Goal: Transaction & Acquisition: Book appointment/travel/reservation

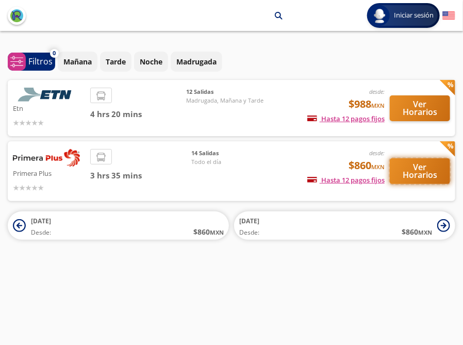
click at [420, 174] on button "Ver Horarios" at bounding box center [420, 171] width 60 height 26
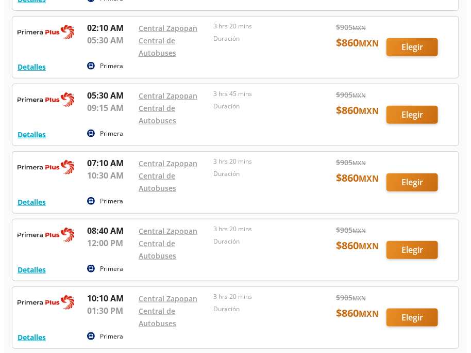
scroll to position [155, 0]
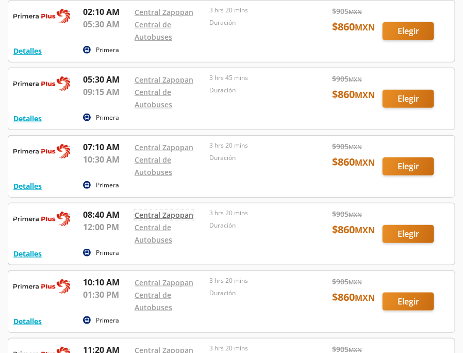
click at [169, 214] on link "Central Zapopan" at bounding box center [164, 215] width 59 height 10
click at [31, 254] on button "Detalles" at bounding box center [27, 253] width 28 height 11
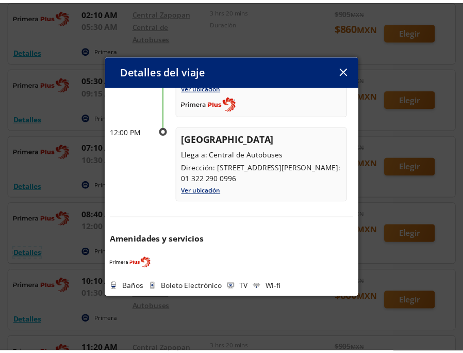
scroll to position [132, 0]
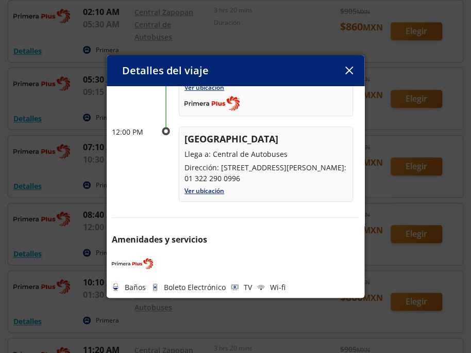
click at [347, 67] on icon "button" at bounding box center [350, 71] width 8 height 8
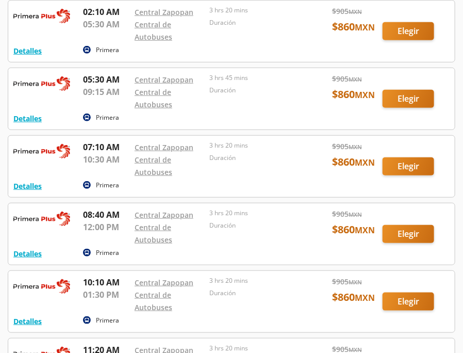
click at [415, 232] on div at bounding box center [231, 233] width 447 height 61
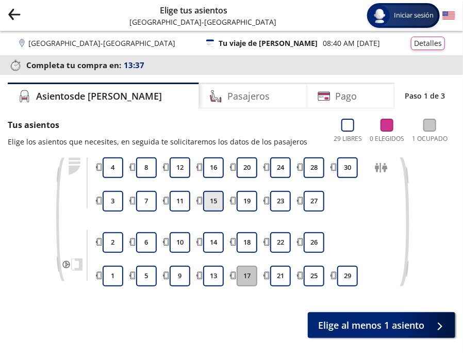
click at [214, 207] on button "15" at bounding box center [213, 201] width 21 height 21
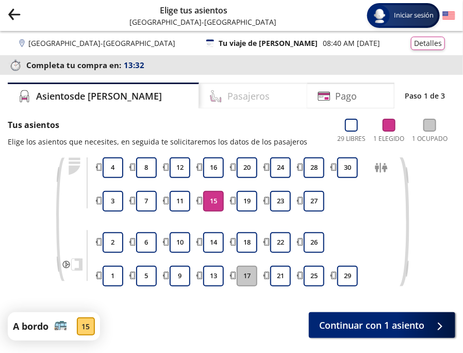
click at [227, 96] on h4 "Pasajeros" at bounding box center [248, 96] width 42 height 14
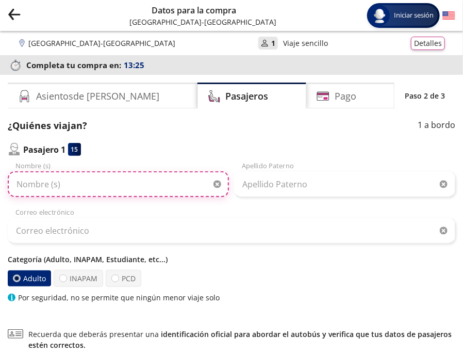
click at [112, 185] on input "Nombre (s)" at bounding box center [118, 184] width 221 height 26
type input "l"
type input "m"
type input "MA DE LA [PERSON_NAME]"
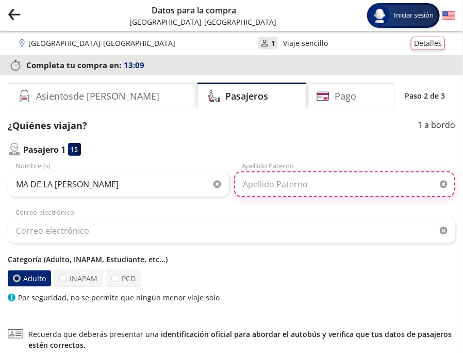
click at [299, 189] on input "Apellido Paterno" at bounding box center [344, 184] width 221 height 26
type input "[PERSON_NAME]"
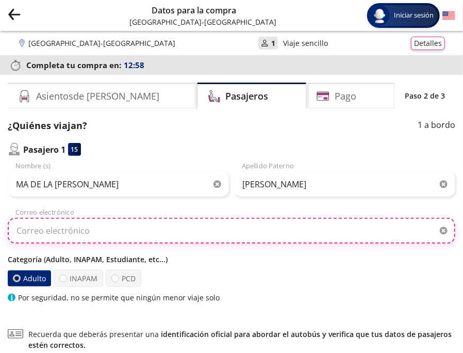
click at [92, 228] on input "Correo electrónico" at bounding box center [232, 231] width 448 height 26
type input "[EMAIL_ADDRESS][DOMAIN_NAME]"
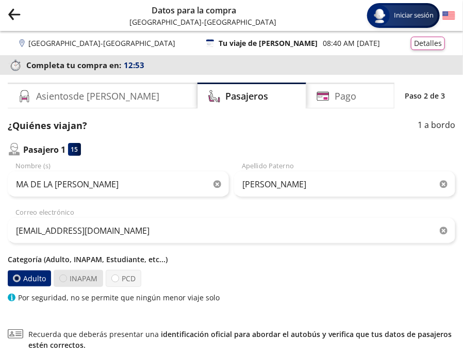
click at [62, 279] on div at bounding box center [63, 278] width 8 height 8
click at [62, 279] on input "INAPAM" at bounding box center [63, 278] width 7 height 7
radio input "true"
radio input "false"
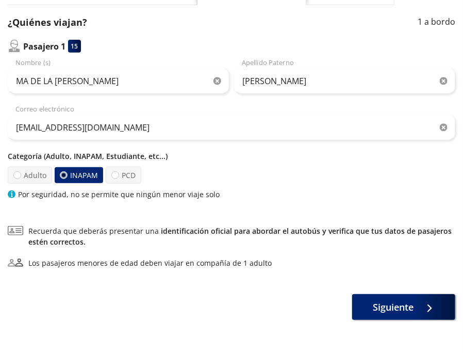
scroll to position [129, 0]
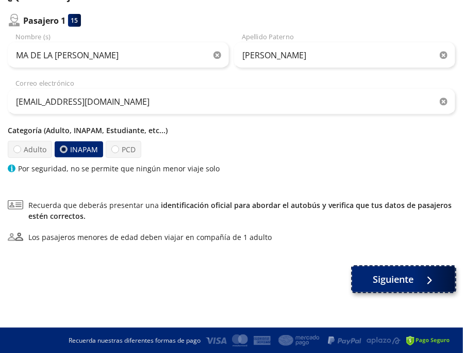
click at [390, 273] on span "Siguiente" at bounding box center [393, 279] width 41 height 14
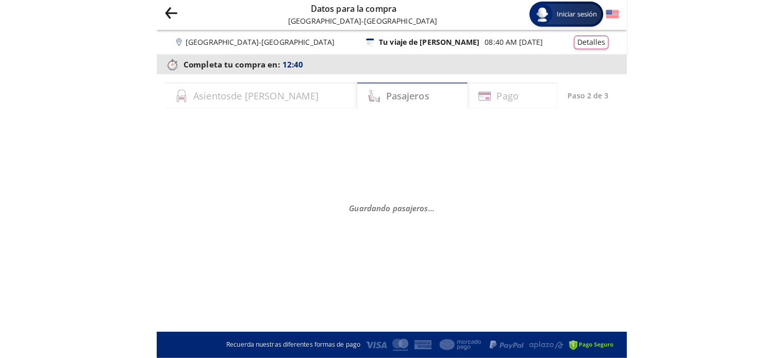
scroll to position [0, 0]
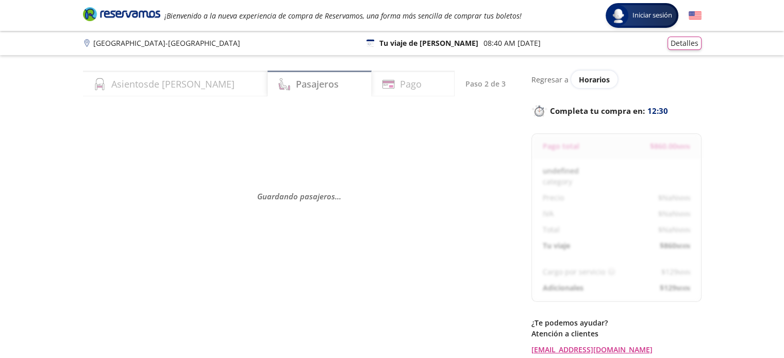
select select "MX"
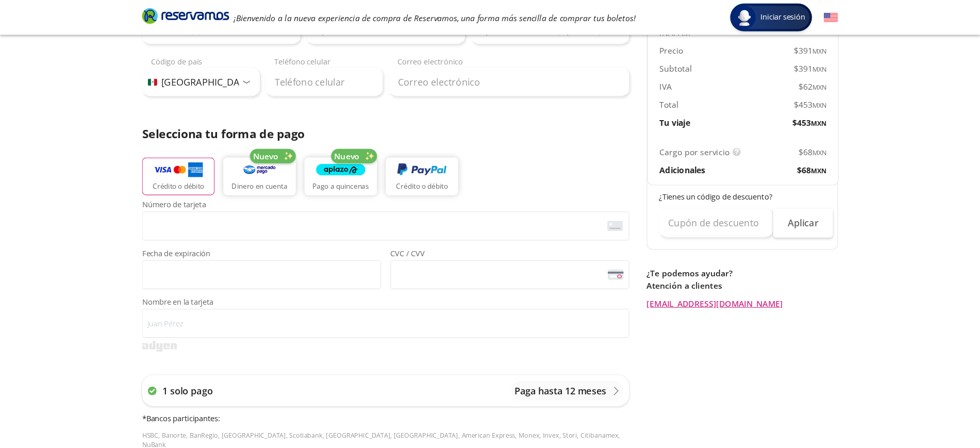
scroll to position [155, 0]
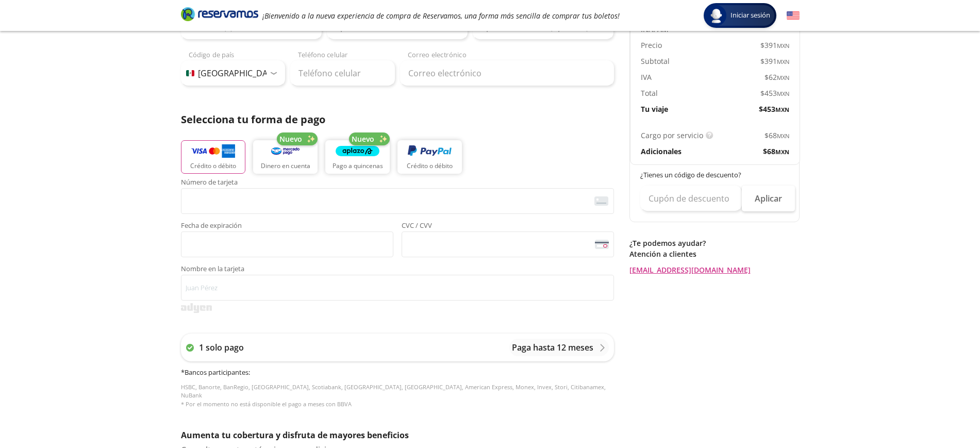
drag, startPoint x: 788, startPoint y: 5, endPoint x: 37, endPoint y: 224, distance: 782.3
click at [37, 235] on div "Group 9 Created with Sketch. Pago [GEOGRAPHIC_DATA] - [GEOGRAPHIC_DATA] Iniciar…" at bounding box center [490, 272] width 980 height 855
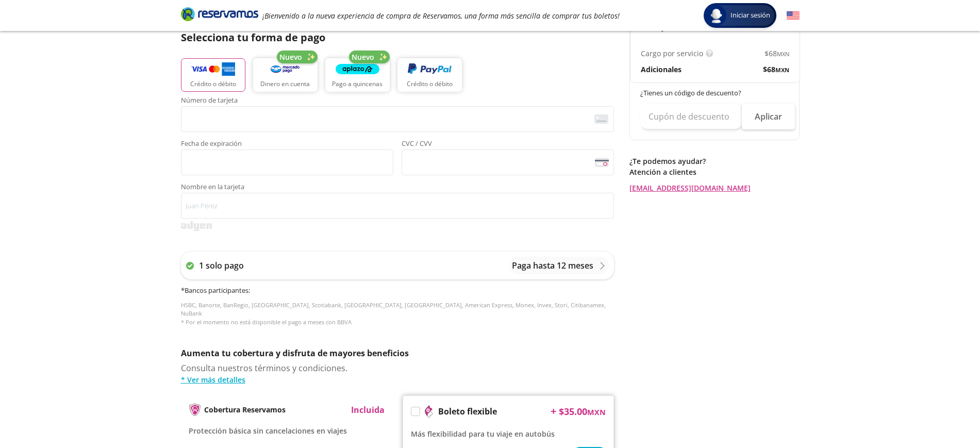
scroll to position [205, 0]
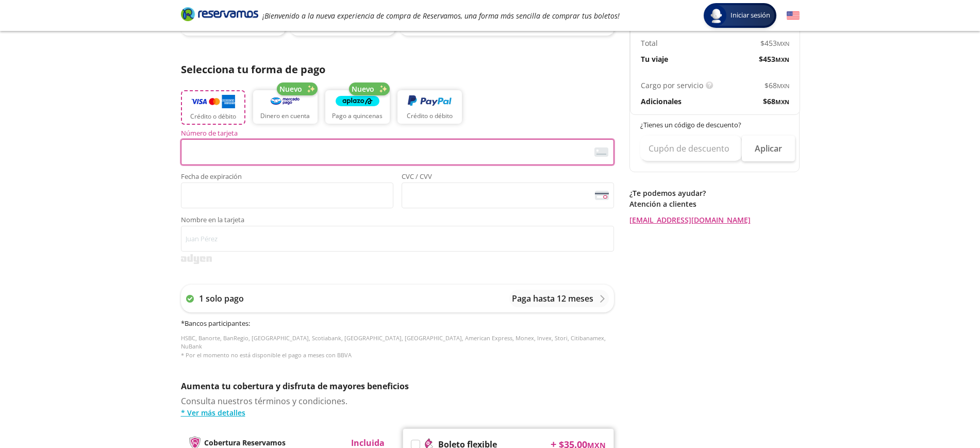
click at [214, 105] on img "button" at bounding box center [213, 101] width 44 height 15
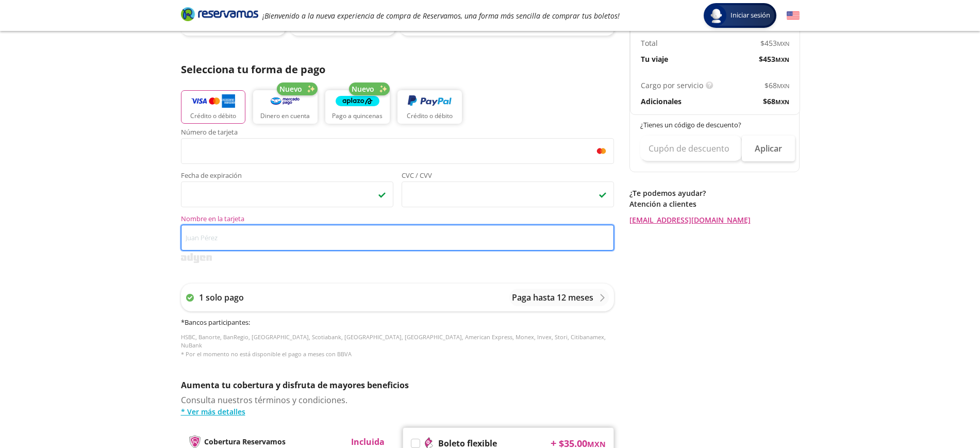
click at [235, 236] on input "Nombre en la tarjeta" at bounding box center [397, 238] width 433 height 26
type input "[PERSON_NAME]"
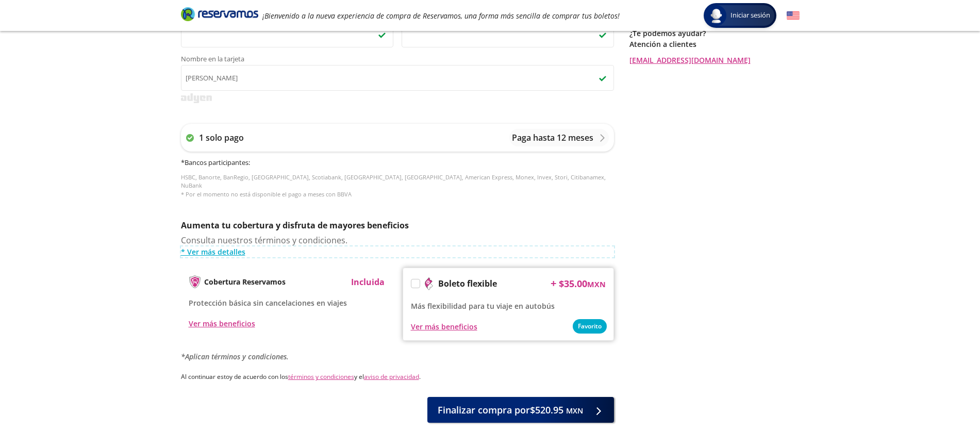
scroll to position [398, 0]
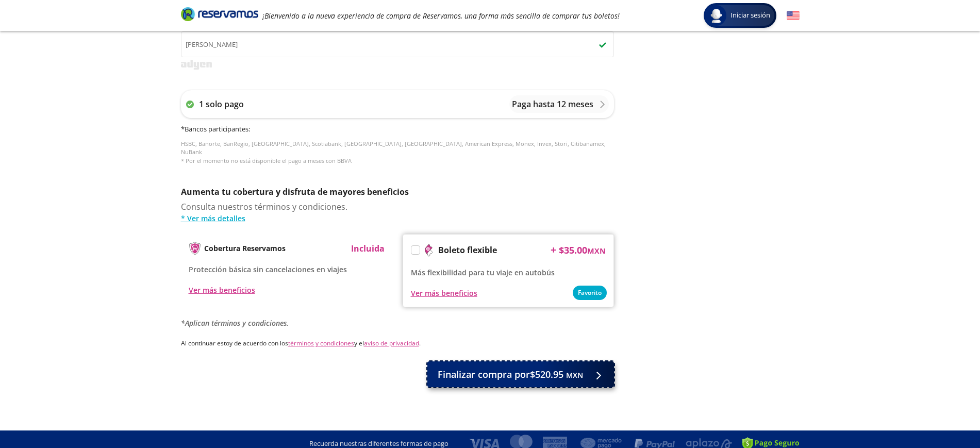
click at [463, 345] on span "Finalizar compra por $520.95 MXN" at bounding box center [510, 375] width 145 height 14
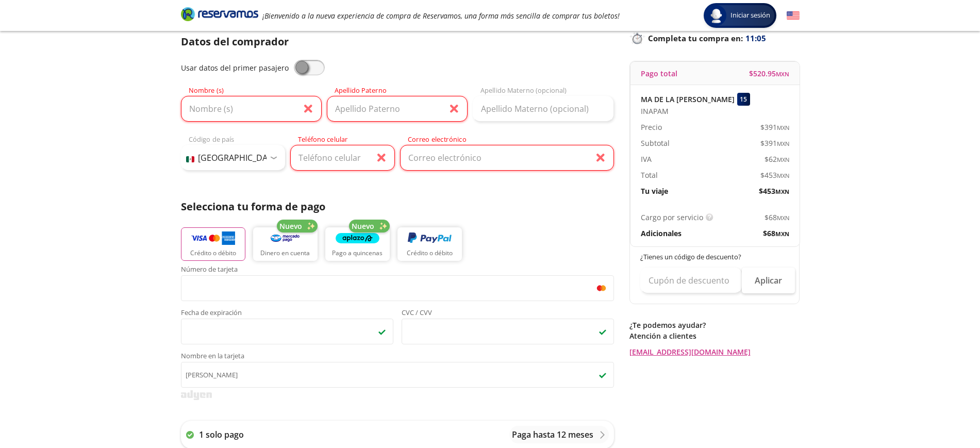
scroll to position [51, 0]
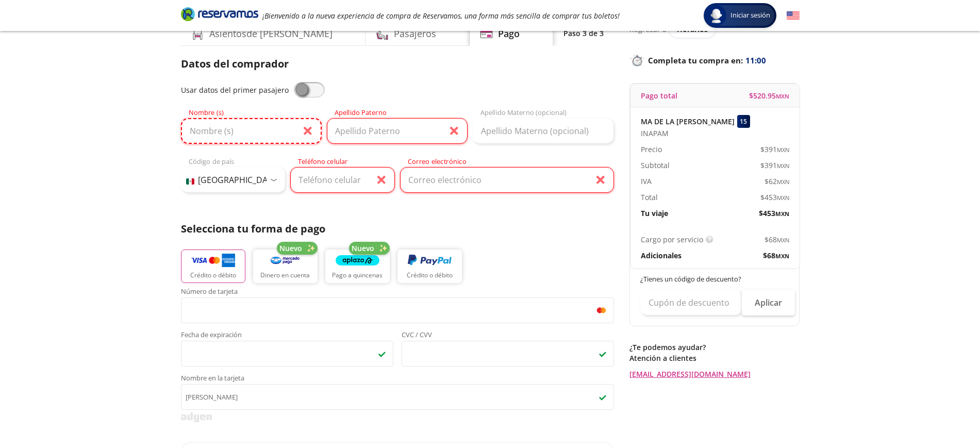
click at [258, 130] on input "Nombre (s)" at bounding box center [251, 131] width 141 height 26
type input "[PERSON_NAME]"
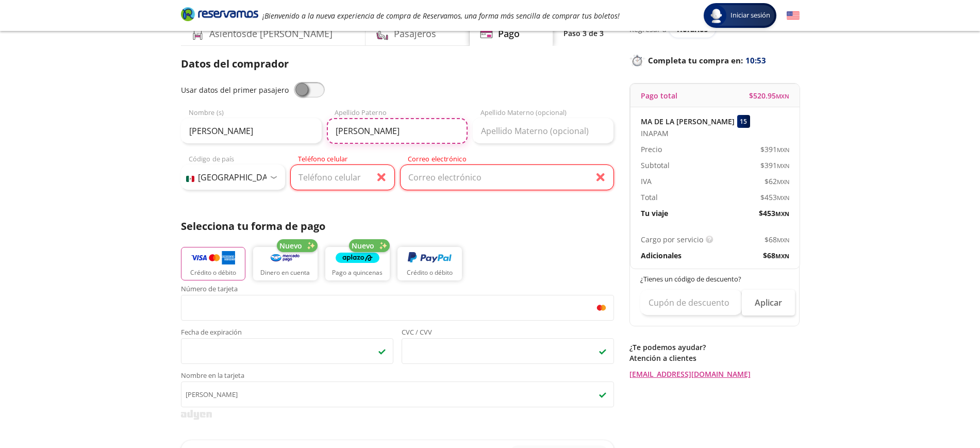
type input "[PERSON_NAME]"
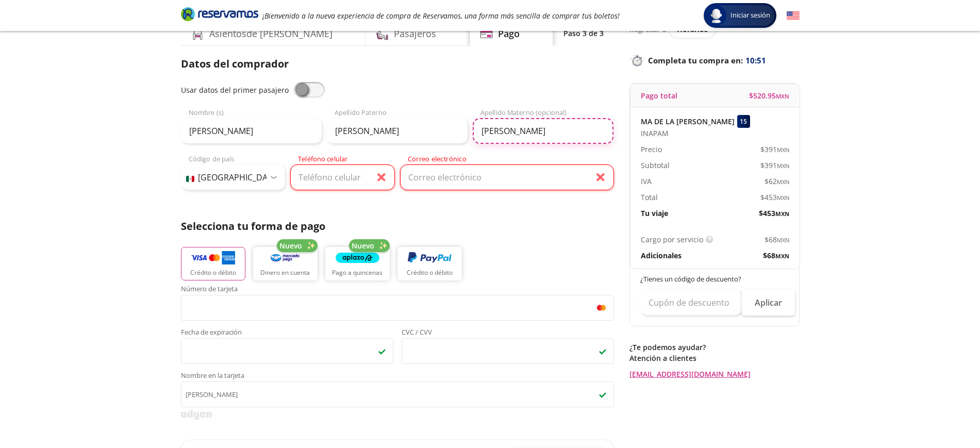
type input "[PERSON_NAME]"
click at [360, 175] on input "Teléfono celular" at bounding box center [342, 178] width 105 height 26
type input "33 1918 1343"
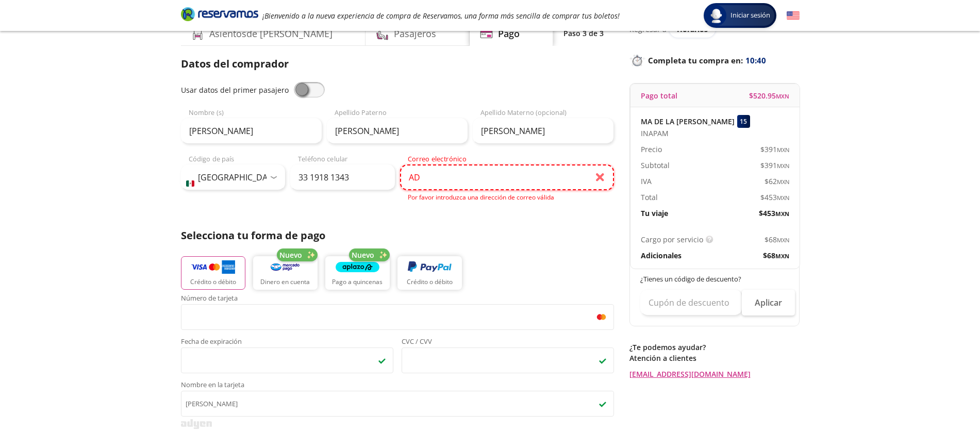
type input "[EMAIL_ADDRESS][DOMAIN_NAME]"
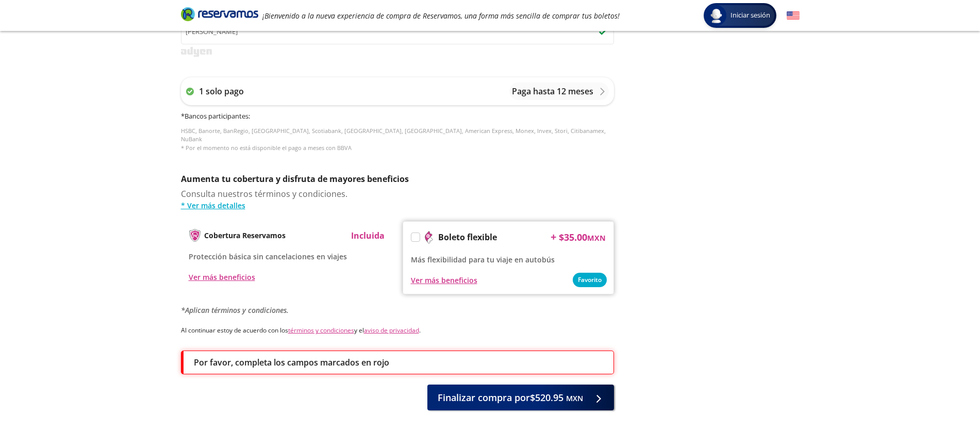
scroll to position [433, 0]
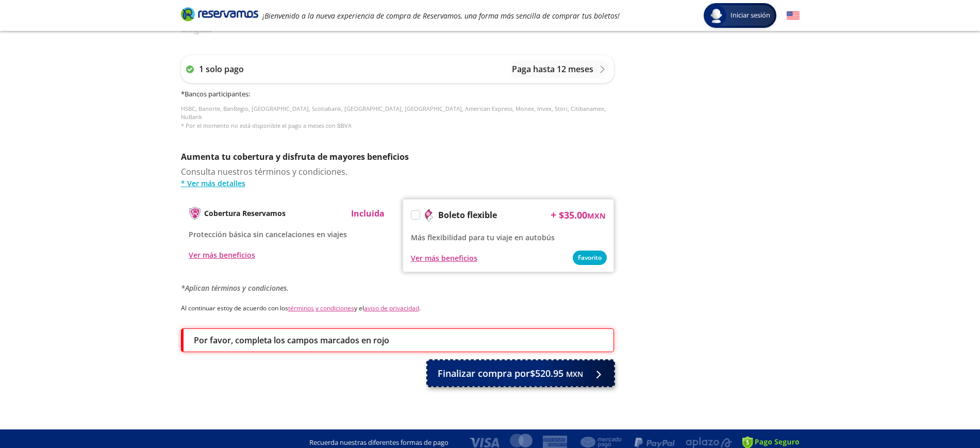
click at [463, 345] on span "Finalizar compra por $520.95 MXN" at bounding box center [510, 374] width 145 height 14
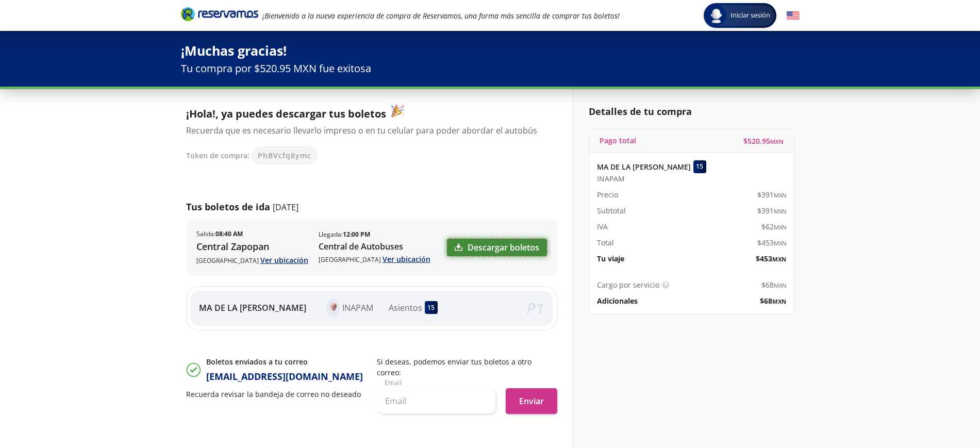
click at [461, 248] on icon at bounding box center [459, 247] width 8 height 8
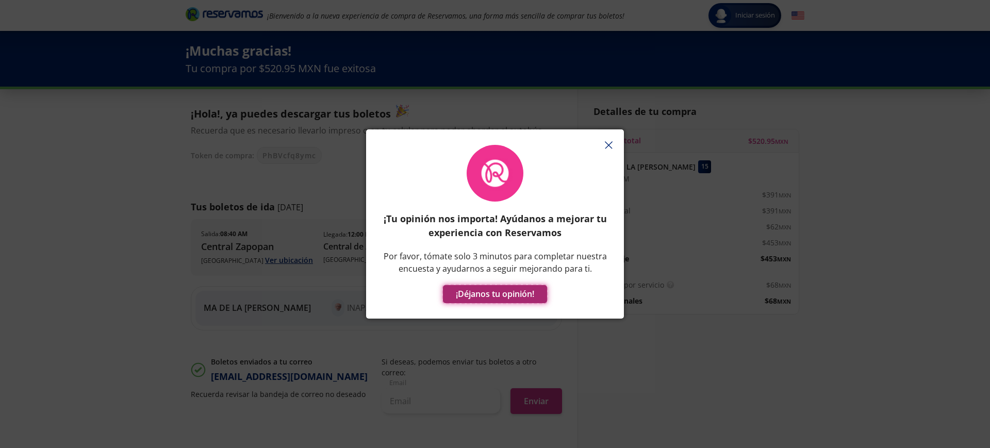
click at [463, 297] on button "¡Déjanos tu opinión!" at bounding box center [495, 294] width 104 height 18
